Goal: Information Seeking & Learning: Learn about a topic

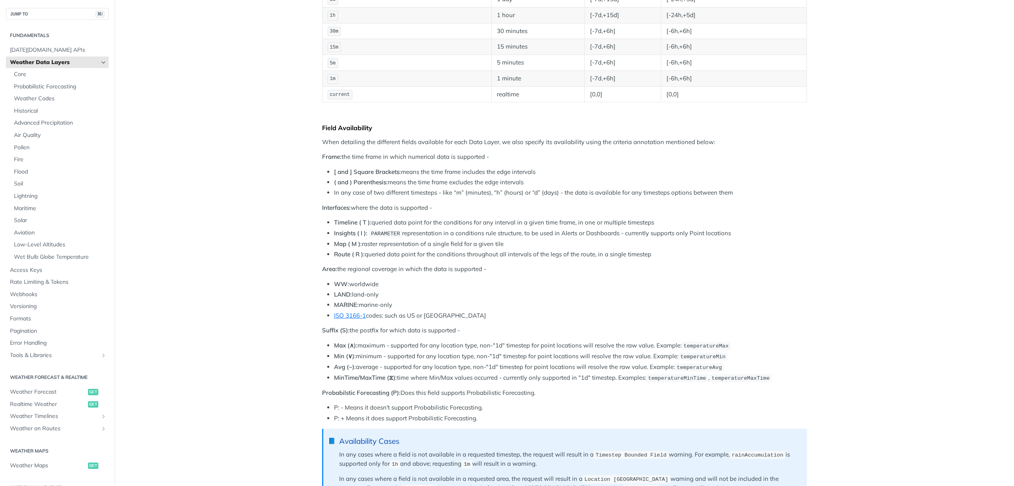
scroll to position [204, 0]
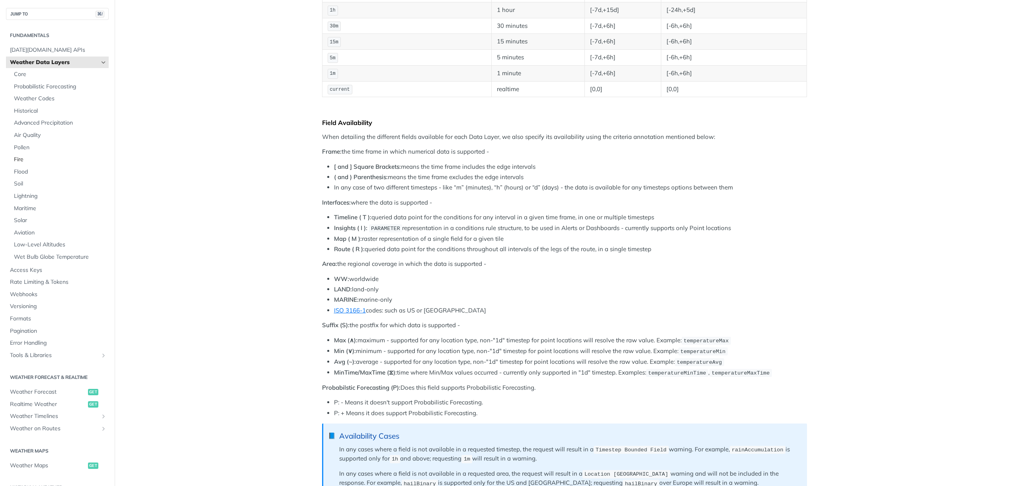
click at [16, 156] on span "Fire" at bounding box center [60, 160] width 93 height 8
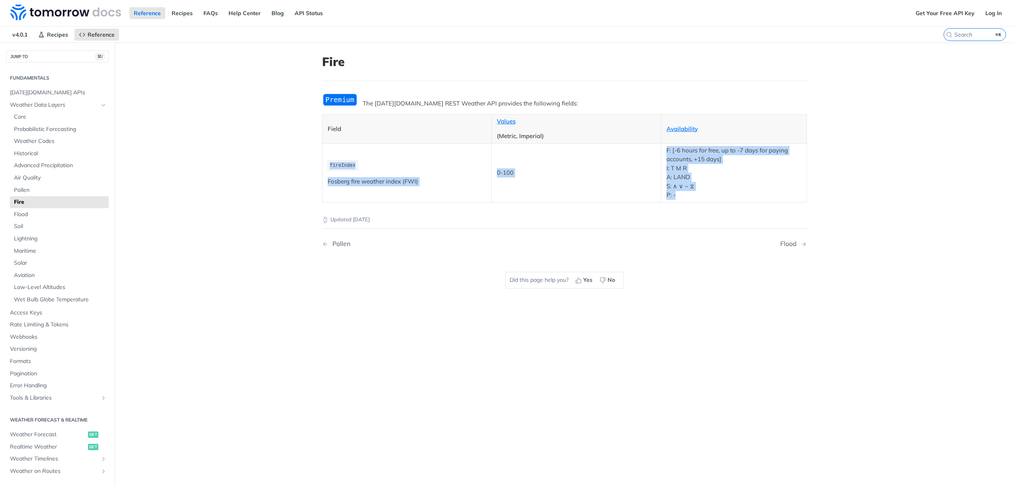
drag, startPoint x: 733, startPoint y: 192, endPoint x: 356, endPoint y: 153, distance: 379.2
click at [356, 153] on tr "fireIndex [PERSON_NAME] fire weather index (FWI) 0-100 F: [-6 hours for free, u…" at bounding box center [564, 172] width 485 height 59
click at [355, 151] on td "fireIndex [PERSON_NAME] fire weather index (FWI)" at bounding box center [407, 172] width 170 height 59
drag, startPoint x: 325, startPoint y: 181, endPoint x: 398, endPoint y: 182, distance: 72.5
click at [398, 182] on p "Fosberg fire weather index (FWI)" at bounding box center [407, 181] width 159 height 9
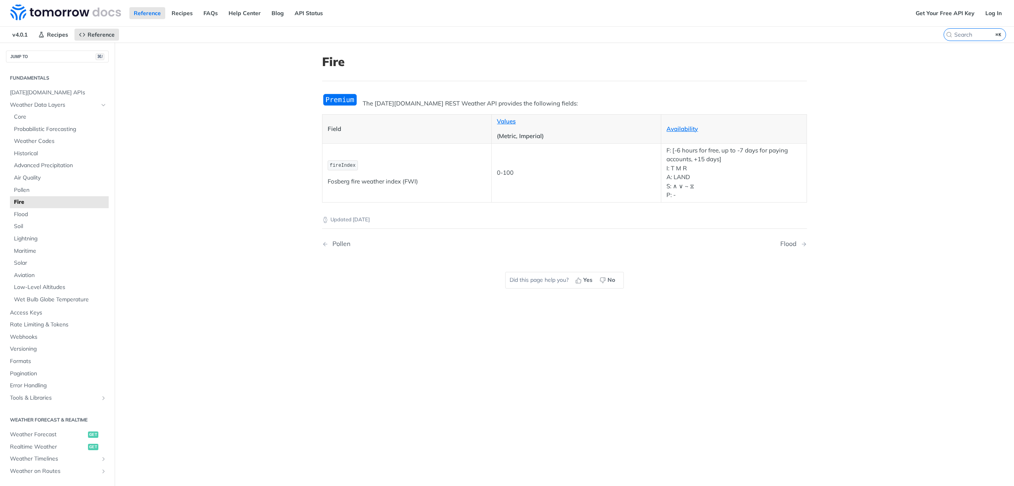
click at [399, 182] on p "Fosberg fire weather index (FWI)" at bounding box center [407, 181] width 159 height 9
click at [35, 176] on span "Air Quality" at bounding box center [60, 178] width 93 height 8
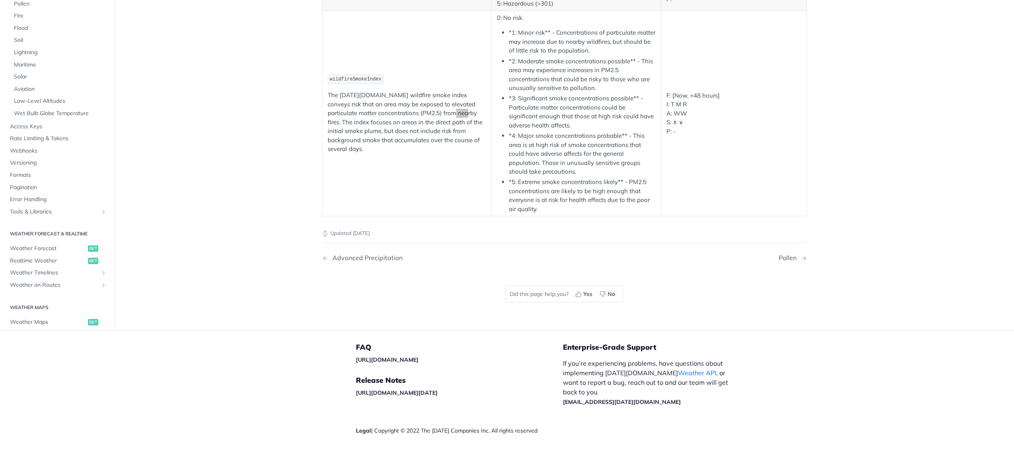
scroll to position [1540, 0]
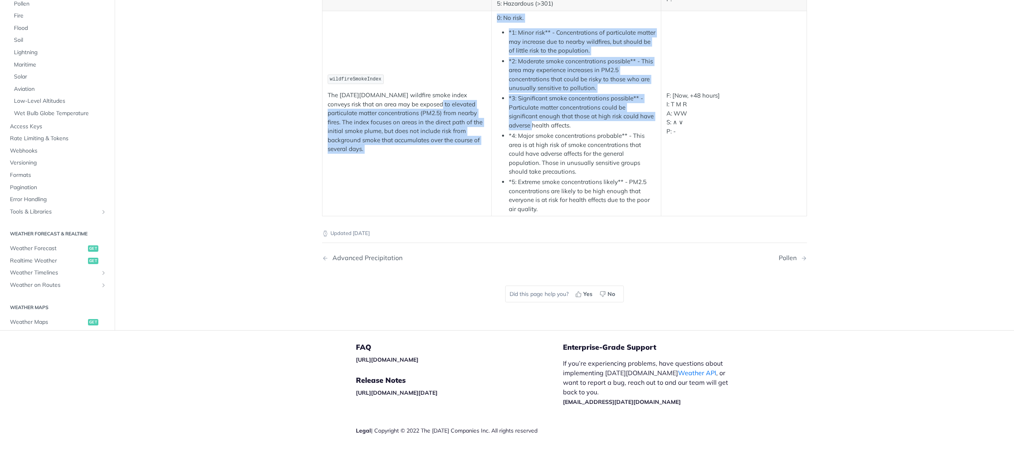
drag, startPoint x: 413, startPoint y: 225, endPoint x: 499, endPoint y: 246, distance: 88.7
click at [499, 216] on tr "wildfireSmokeIndex The [DATE][DOMAIN_NAME] wildfire smoke index conveys risk th…" at bounding box center [564, 114] width 485 height 206
click at [499, 213] on ul "*1: Minor risk** - Concentrations of particulate matter may increase due to nea…" at bounding box center [576, 120] width 159 height 185
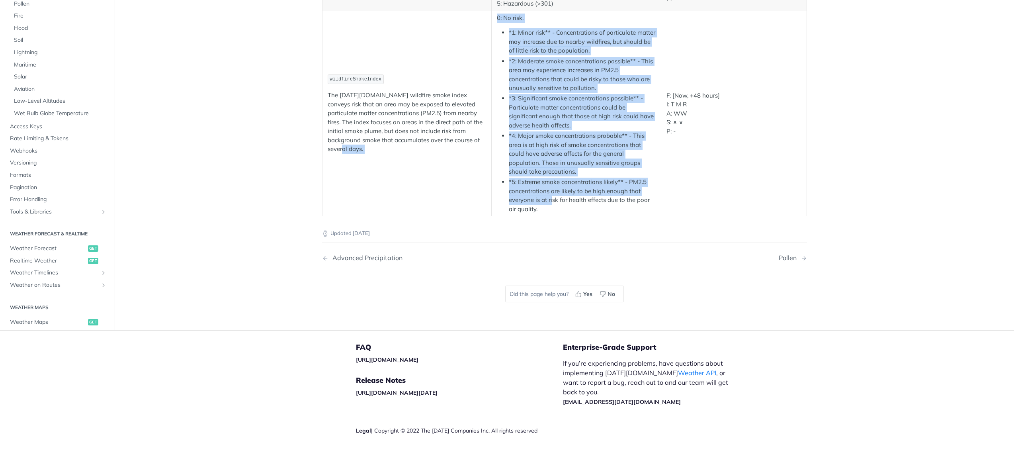
drag, startPoint x: 551, startPoint y: 321, endPoint x: 451, endPoint y: 293, distance: 103.9
click at [451, 216] on tr "wildfireSmokeIndex The [DATE][DOMAIN_NAME] wildfire smoke index conveys risk th…" at bounding box center [564, 114] width 485 height 206
click at [451, 216] on td "wildfireSmokeIndex The [DATE][DOMAIN_NAME] wildfire smoke index conveys risk th…" at bounding box center [407, 114] width 170 height 206
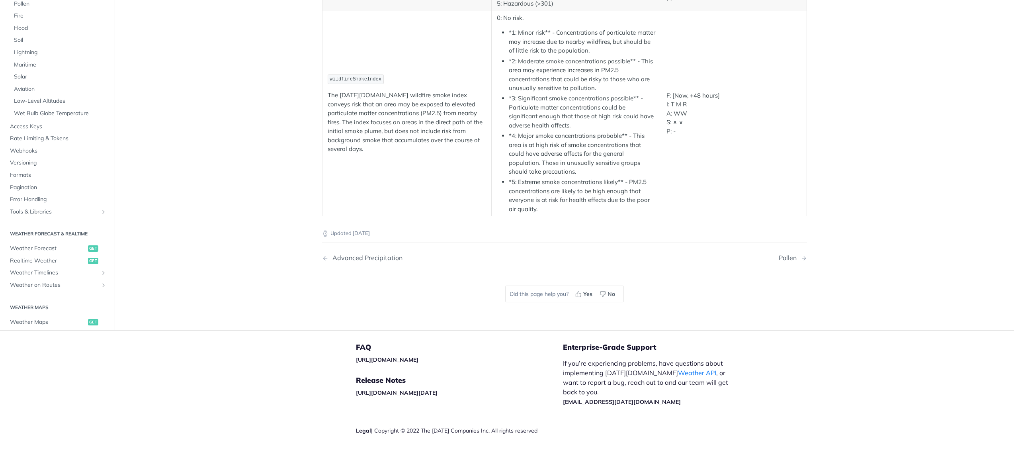
scroll to position [1486, 0]
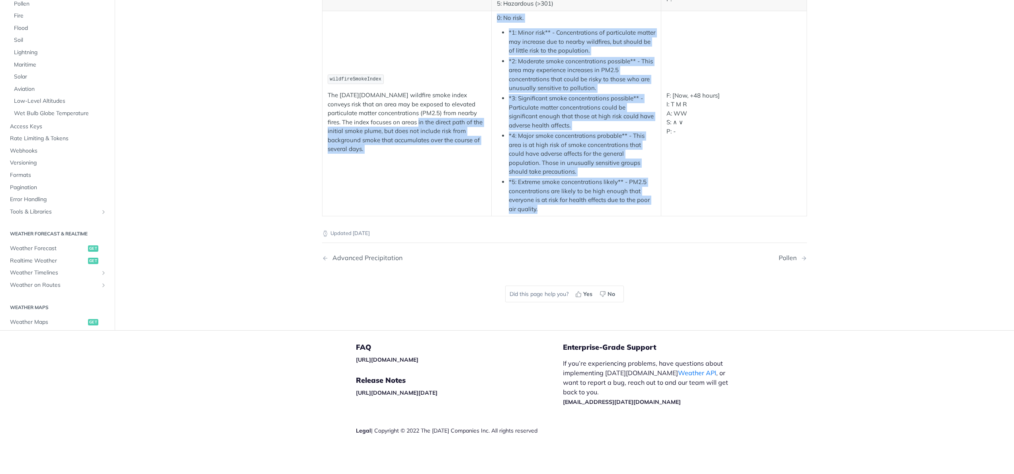
drag, startPoint x: 535, startPoint y: 369, endPoint x: 392, endPoint y: 296, distance: 160.7
click at [392, 216] on tr "wildfireSmokeIndex The [DATE][DOMAIN_NAME] wildfire smoke index conveys risk th…" at bounding box center [564, 114] width 485 height 206
click at [392, 154] on p "The [DATE][DOMAIN_NAME] wildfire smoke index conveys risk that an area may be e…" at bounding box center [407, 122] width 159 height 63
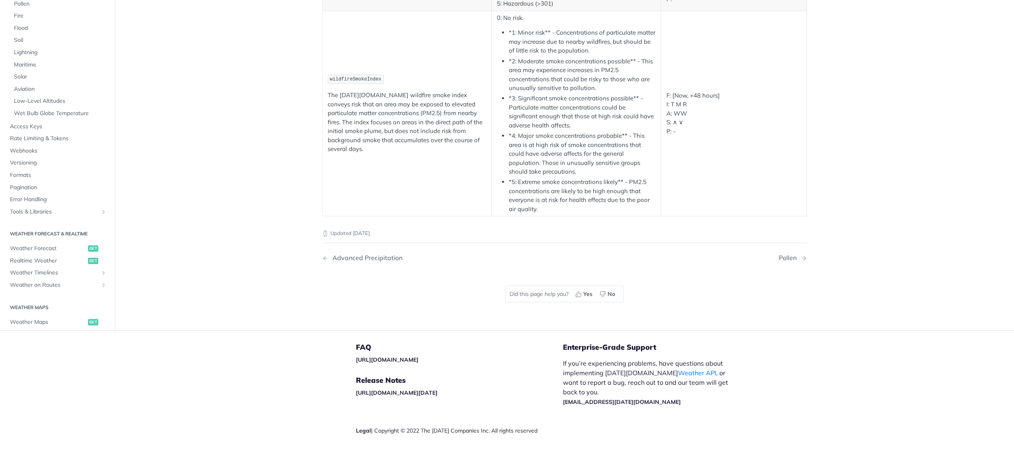
scroll to position [1510, 0]
click at [365, 82] on span "wildfireSmokeIndex" at bounding box center [356, 79] width 52 height 6
click at [333, 154] on p "The [DATE][DOMAIN_NAME] wildfire smoke index conveys risk that an area may be e…" at bounding box center [407, 122] width 159 height 63
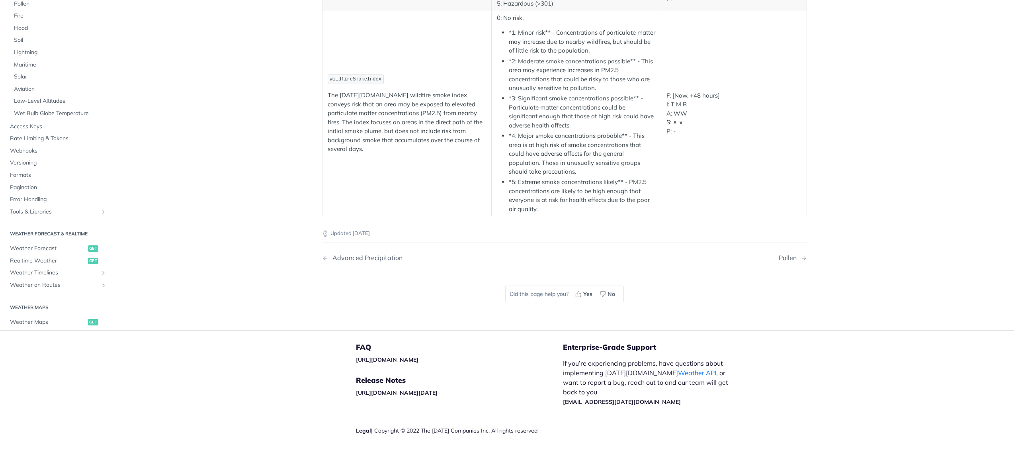
scroll to position [1458, 0]
